Goal: Information Seeking & Learning: Learn about a topic

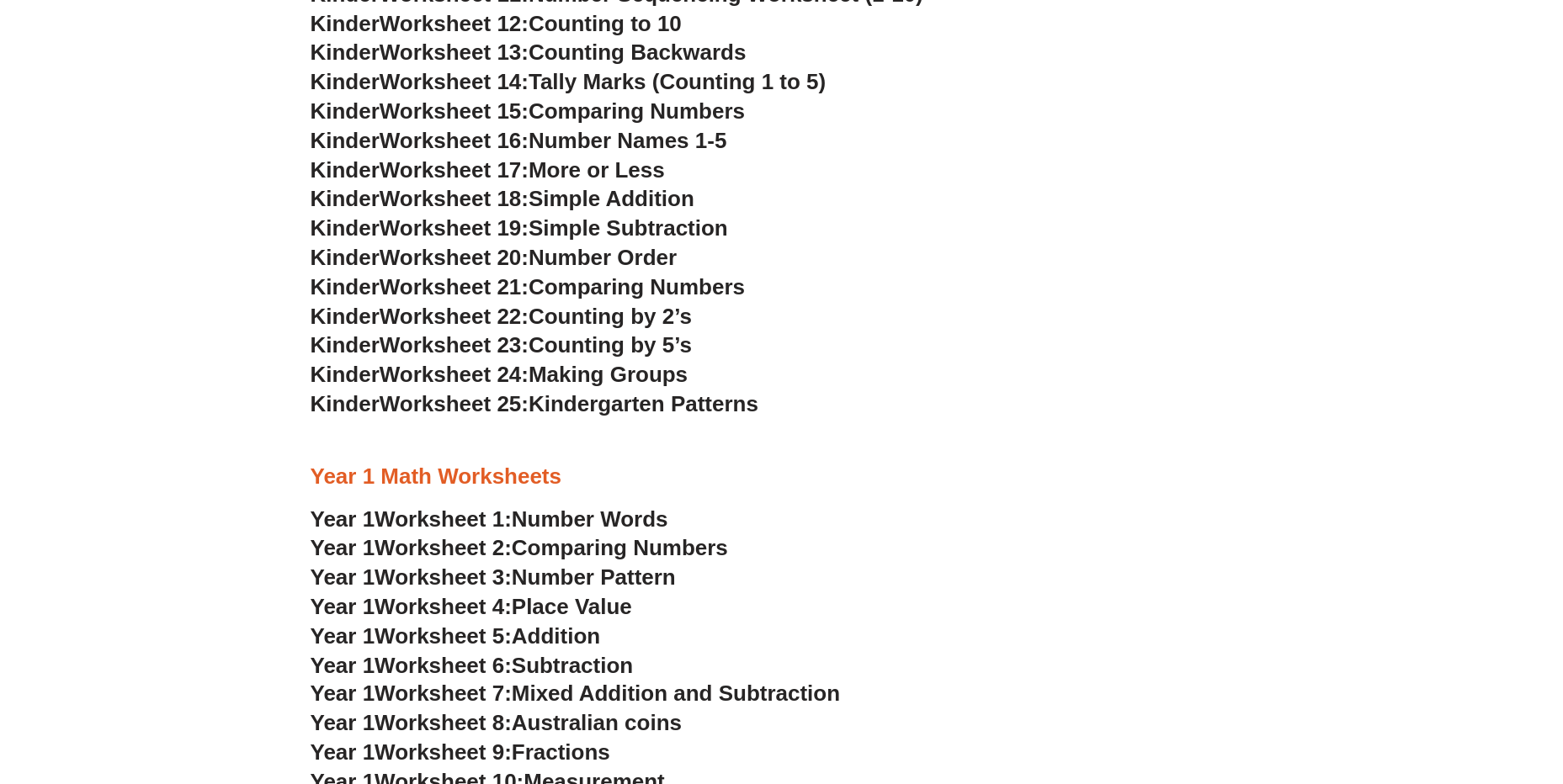
scroll to position [1058, 0]
click at [569, 524] on span "Number Words" at bounding box center [590, 518] width 157 height 26
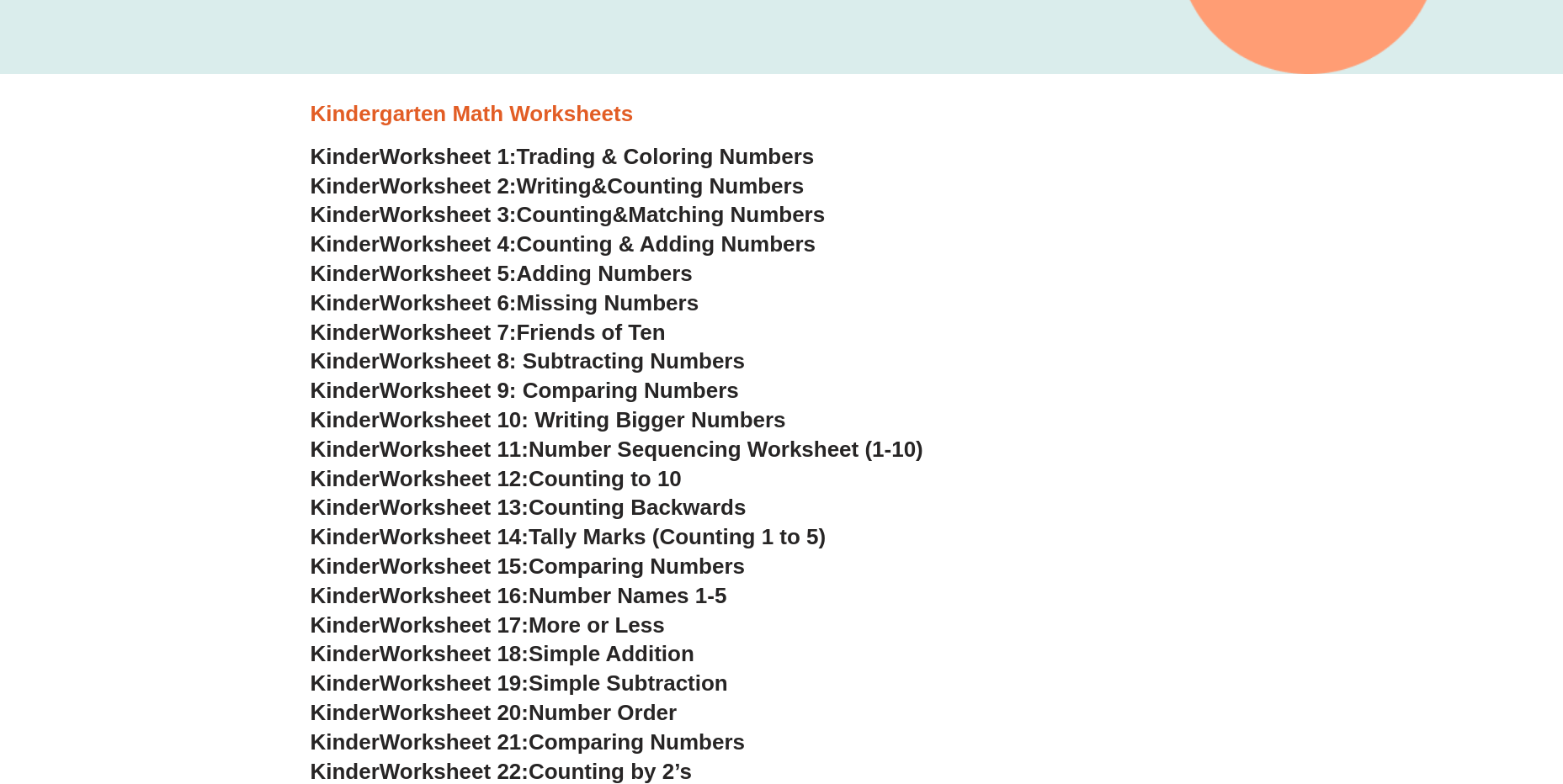
scroll to position [588, 0]
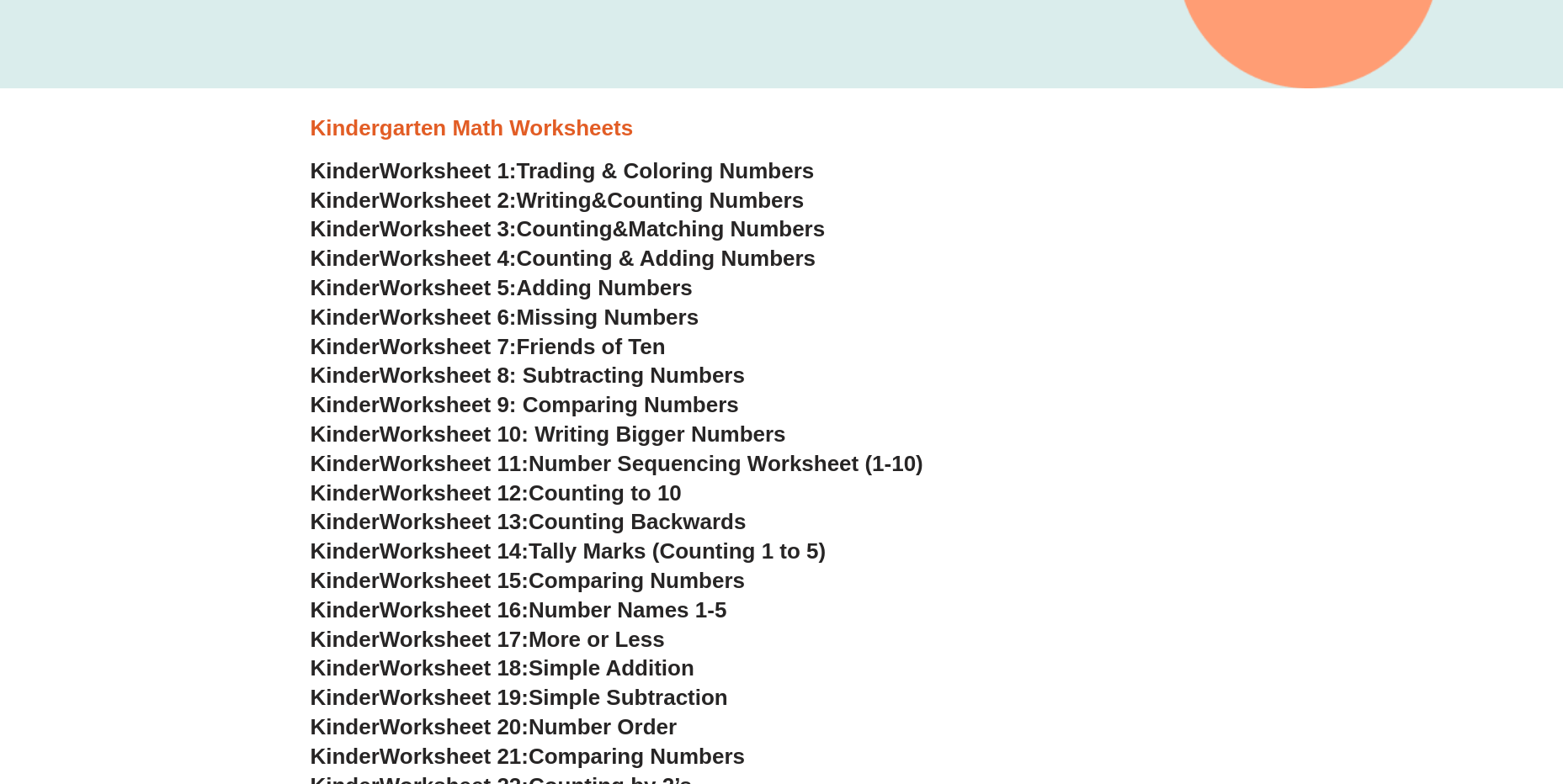
click at [654, 201] on span "Counting Numbers" at bounding box center [705, 200] width 196 height 26
click at [700, 227] on span "Matching Numbers" at bounding box center [725, 228] width 196 height 26
click at [664, 258] on span "Counting & Adding Numbers" at bounding box center [666, 258] width 300 height 26
click at [632, 290] on span "Adding Numbers" at bounding box center [604, 287] width 176 height 26
click at [654, 318] on span "Missing Numbers" at bounding box center [607, 317] width 182 height 26
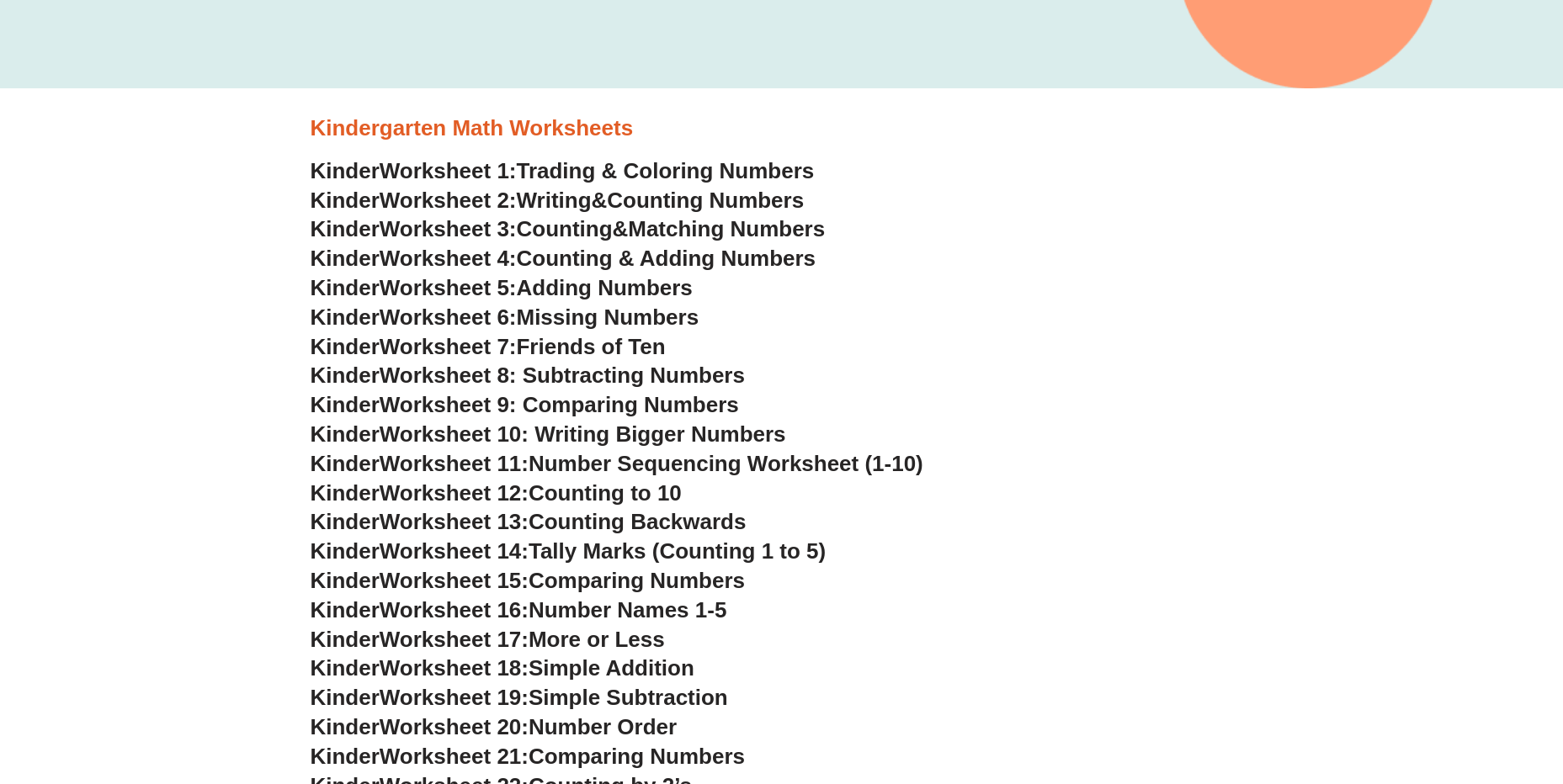
click at [661, 346] on span "Friends of Ten" at bounding box center [590, 346] width 149 height 26
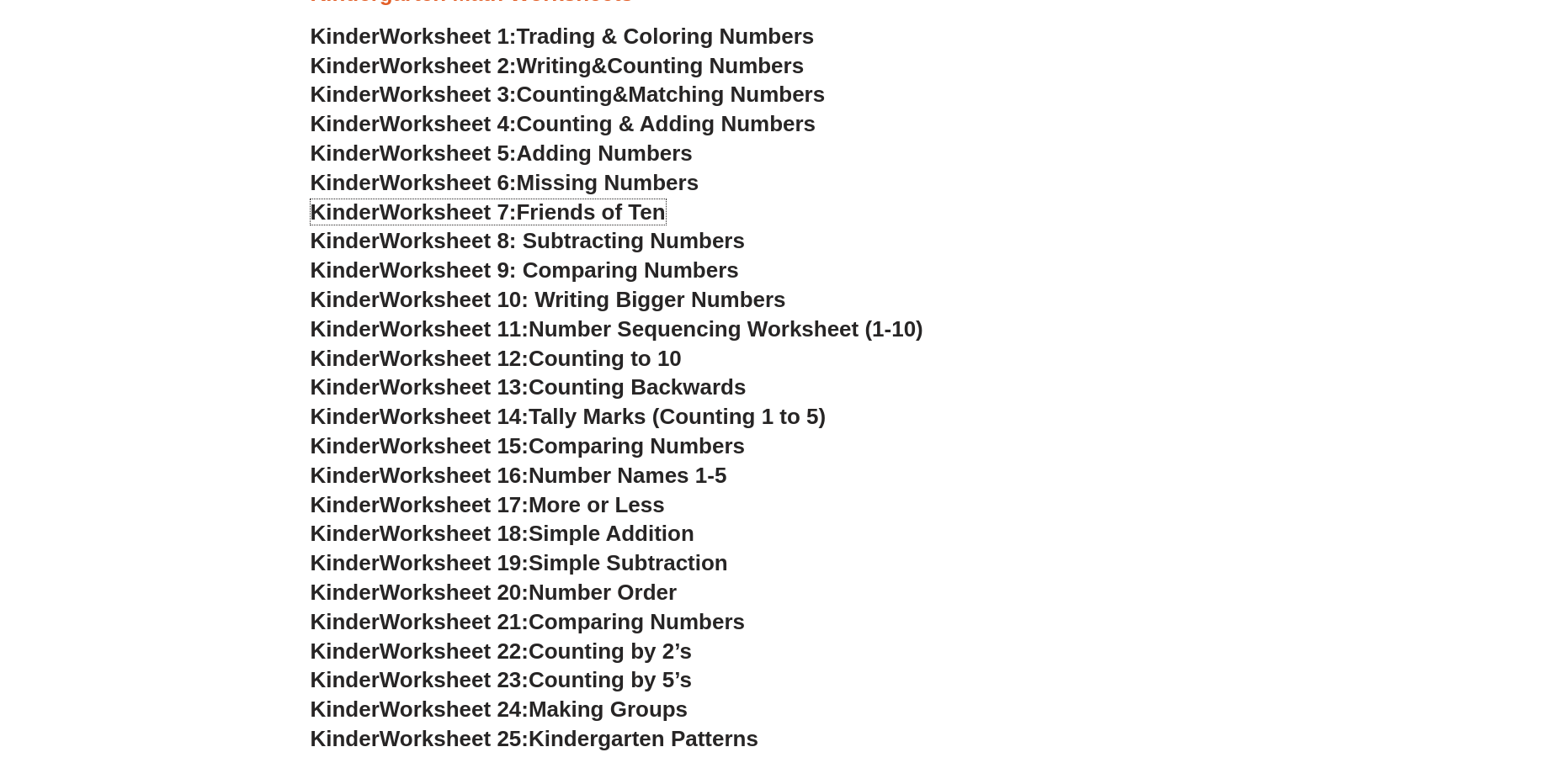
scroll to position [706, 0]
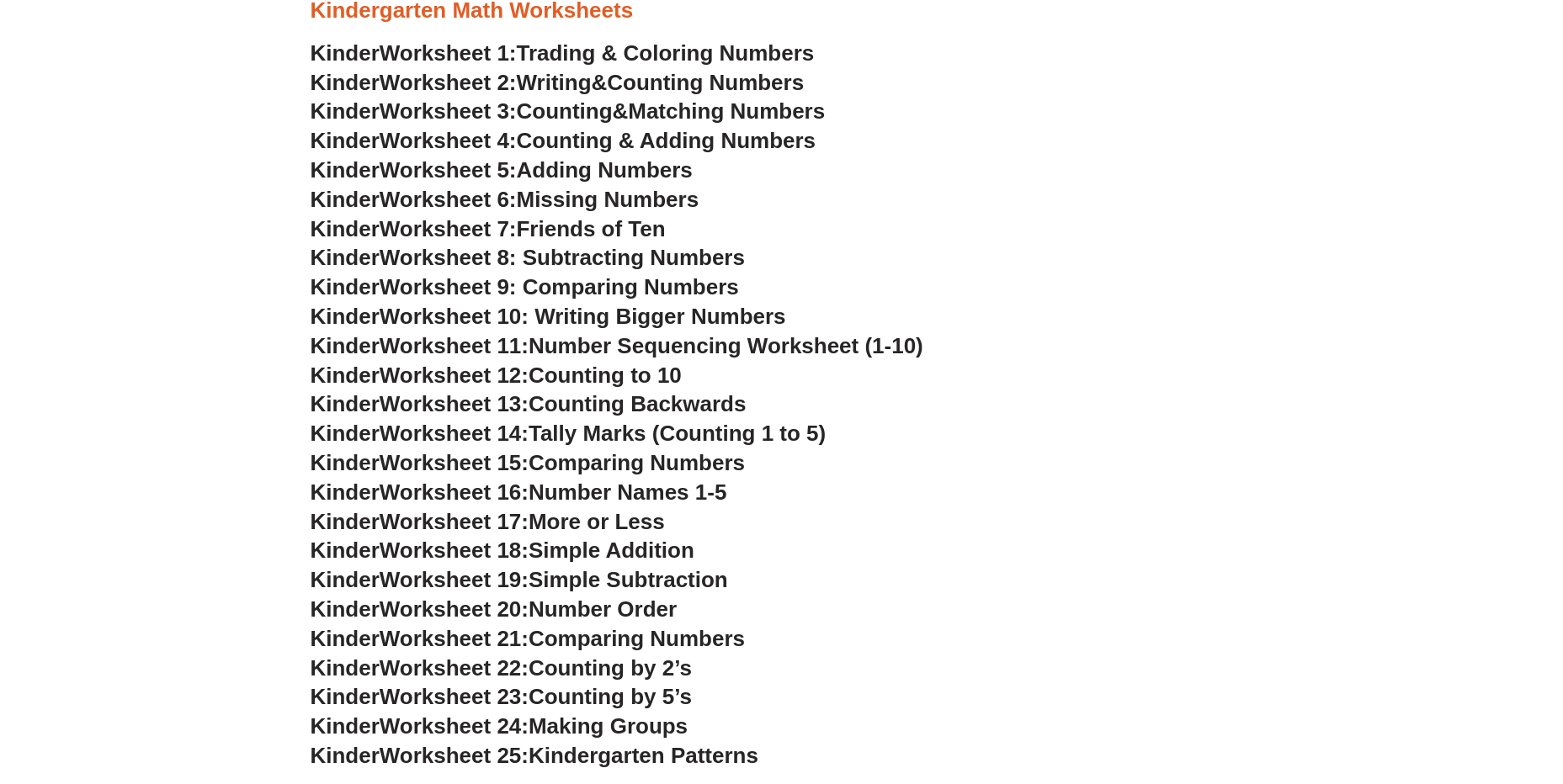
click at [646, 60] on span "Trading & Coloring Numbers" at bounding box center [665, 53] width 298 height 26
click at [584, 74] on span "Writing" at bounding box center [553, 82] width 75 height 26
click at [510, 106] on span "Worksheet 3:" at bounding box center [448, 111] width 137 height 26
click at [558, 144] on span "Counting & Adding Numbers" at bounding box center [666, 140] width 300 height 26
click at [585, 253] on span "Worksheet 8: Subtracting Numbers" at bounding box center [562, 257] width 365 height 26
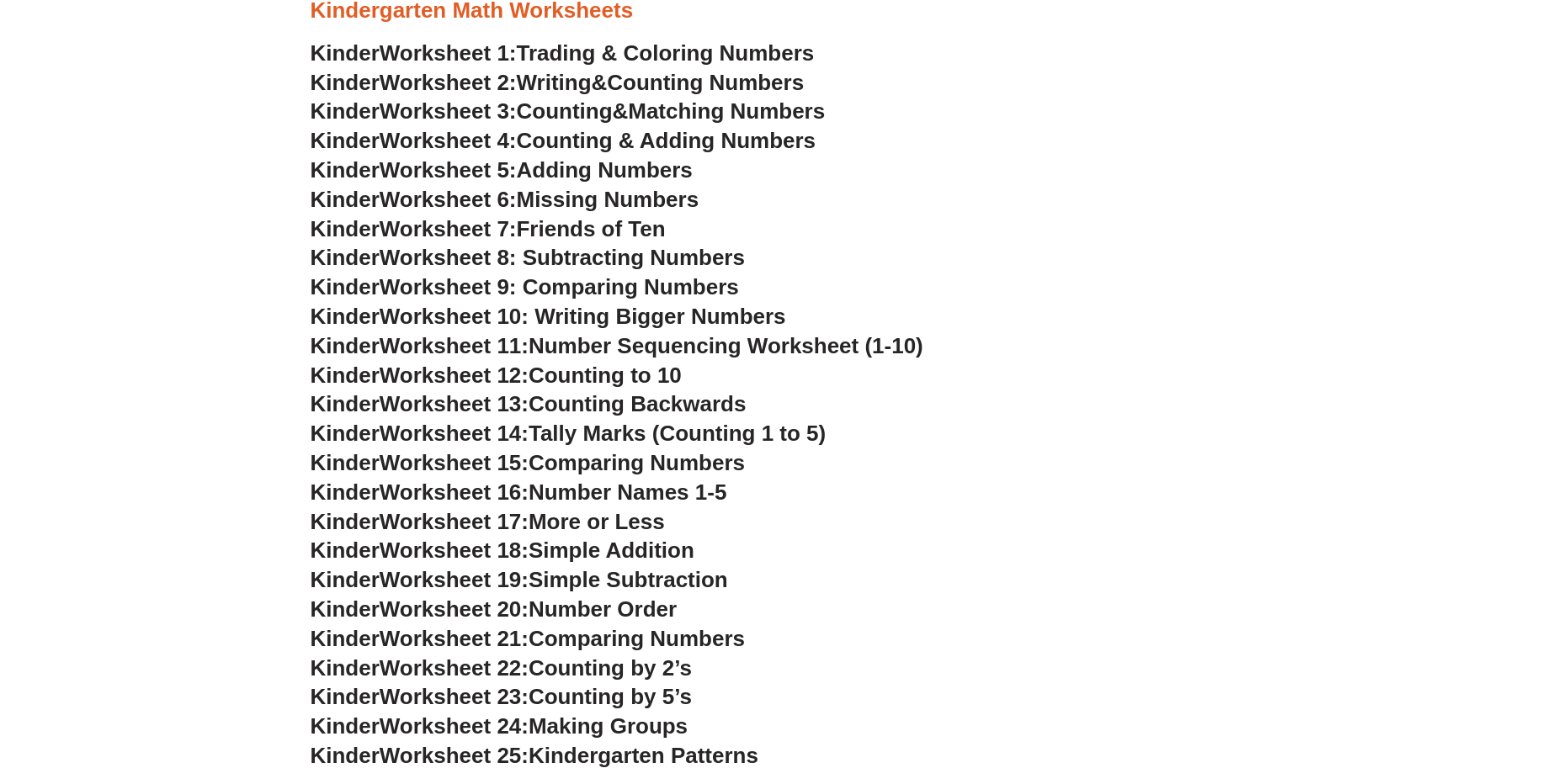
click at [520, 288] on span "Worksheet 9: Comparing Numbers" at bounding box center [559, 286] width 359 height 26
click at [536, 312] on span "Worksheet 10: Writing Bigger Numbers" at bounding box center [582, 316] width 406 height 26
